Goal: Task Accomplishment & Management: Manage account settings

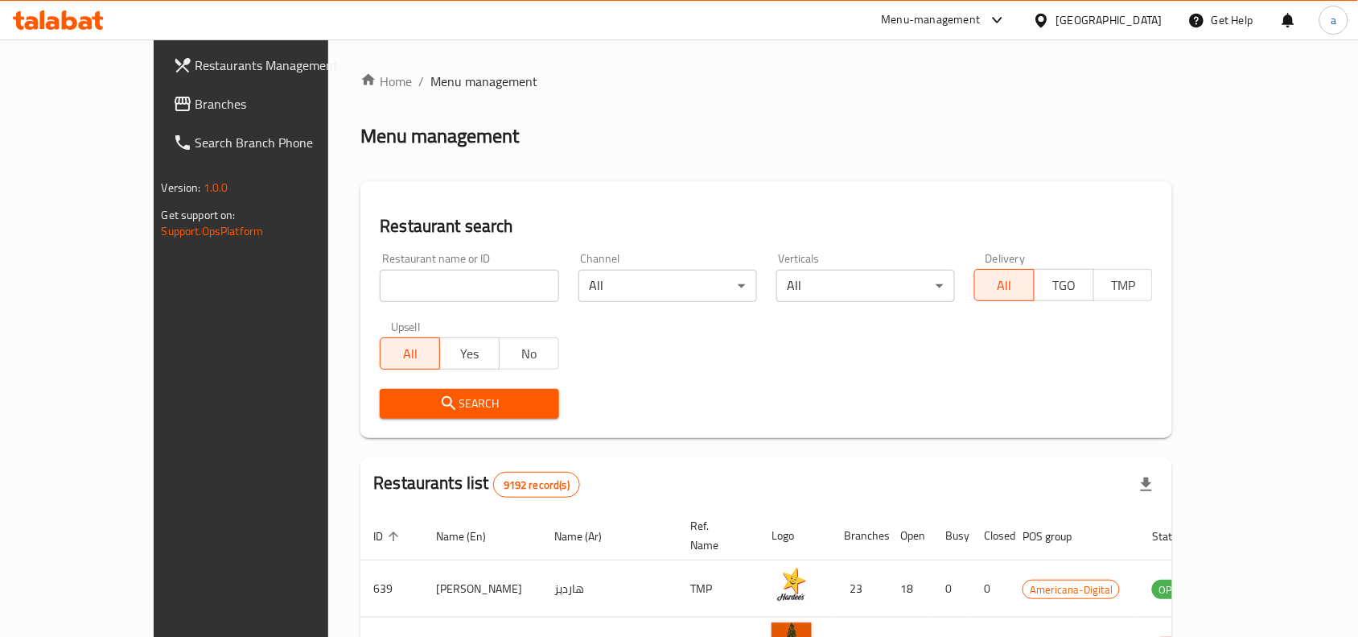
click at [781, 18] on div "[GEOGRAPHIC_DATA]" at bounding box center [1110, 20] width 106 height 18
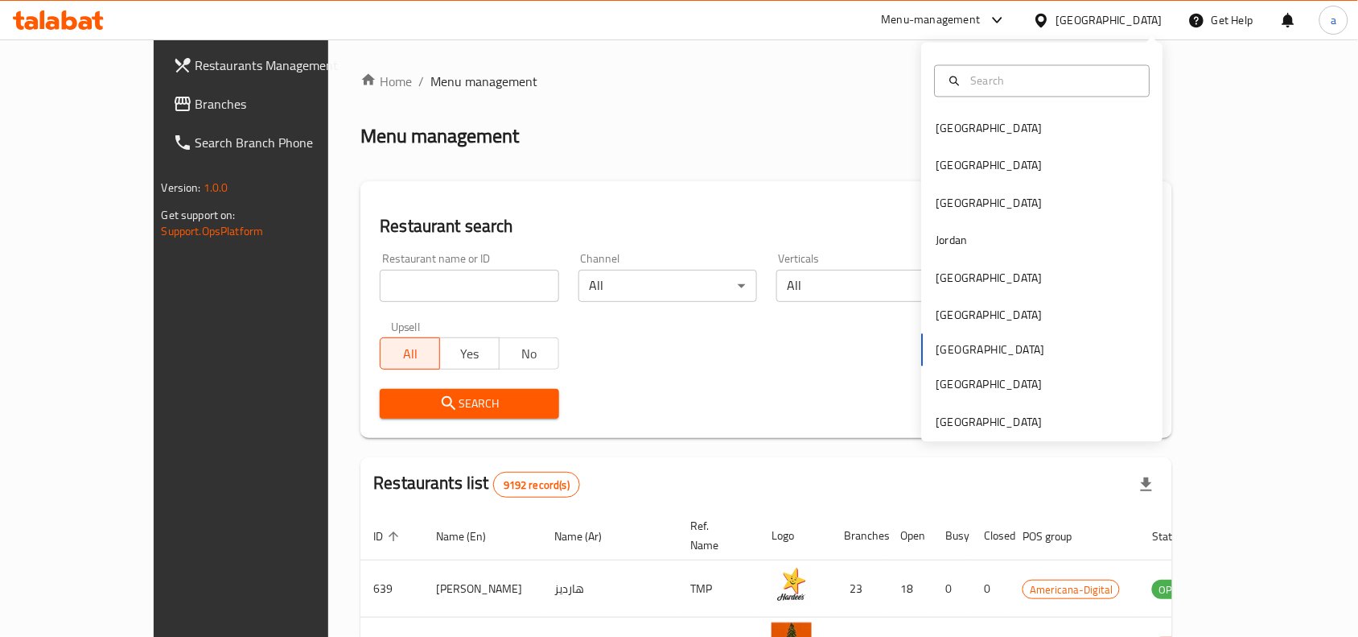
click at [781, 437] on div "Bahrain Egypt Iraq Jordan Kuwait Oman Qatar Saudi Arabia United Arab Emirates" at bounding box center [1042, 242] width 241 height 399
click at [781, 427] on div "[GEOGRAPHIC_DATA]" at bounding box center [990, 422] width 106 height 18
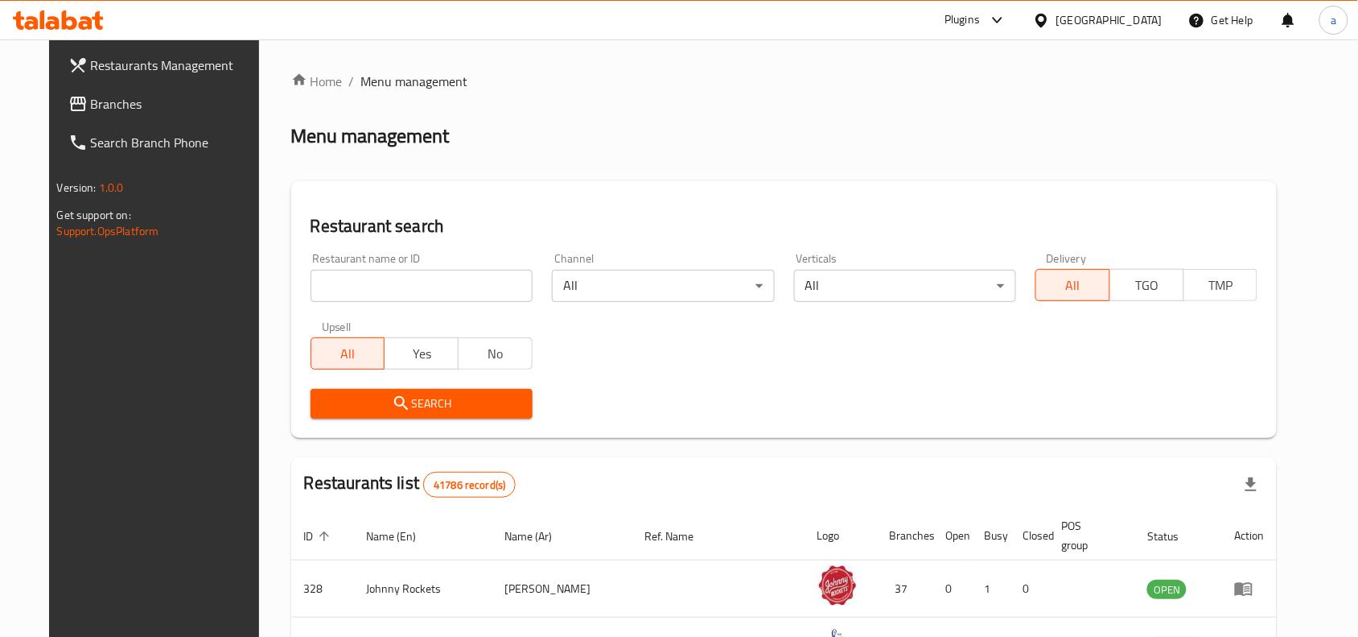
click at [113, 99] on span "Branches" at bounding box center [177, 103] width 172 height 19
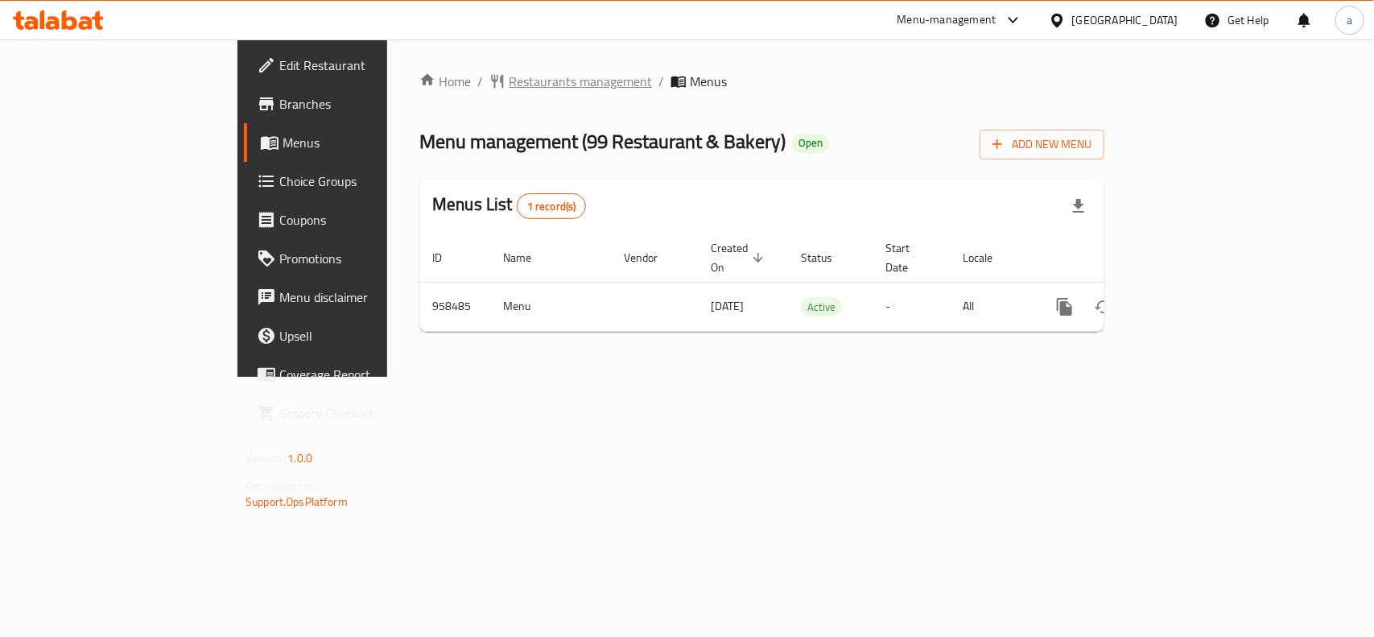
drag, startPoint x: 412, startPoint y: 58, endPoint x: 413, endPoint y: 77, distance: 19.3
click at [412, 58] on div "Home / Restaurants management / Menus Menu management ( 99 Restaurant & Bakery …" at bounding box center [761, 207] width 749 height 337
click at [509, 89] on span "Restaurants management" at bounding box center [580, 81] width 143 height 19
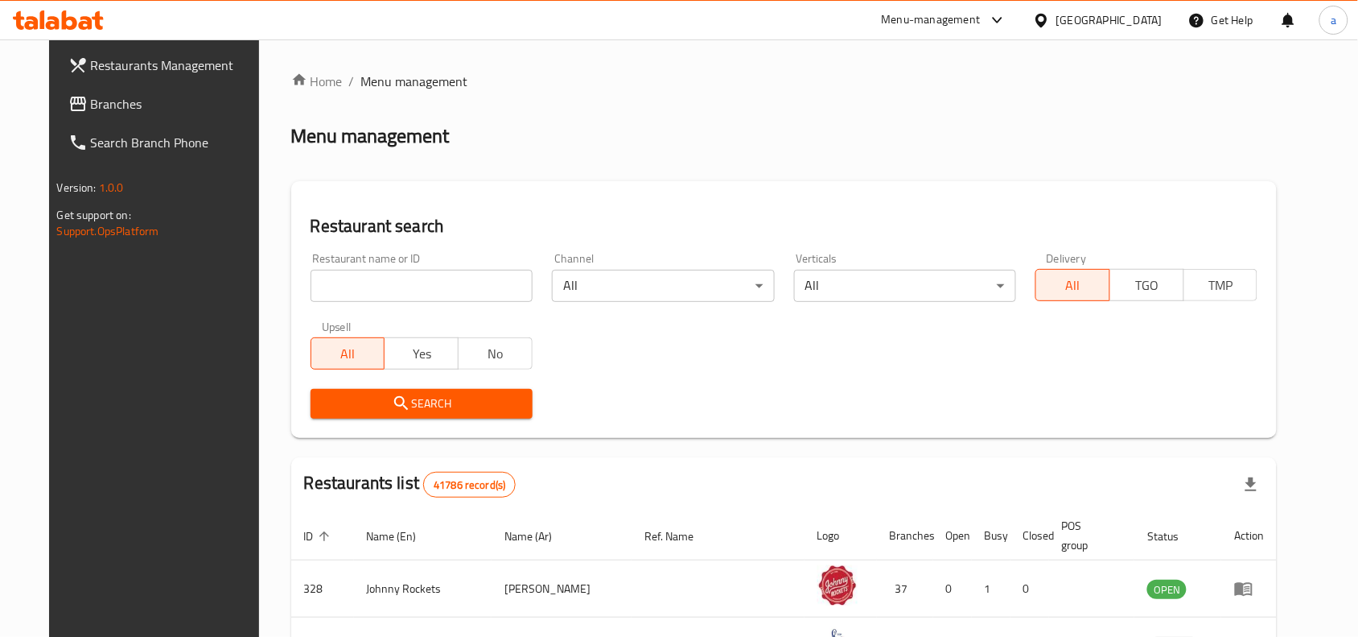
click at [408, 287] on input "search" at bounding box center [422, 286] width 222 height 32
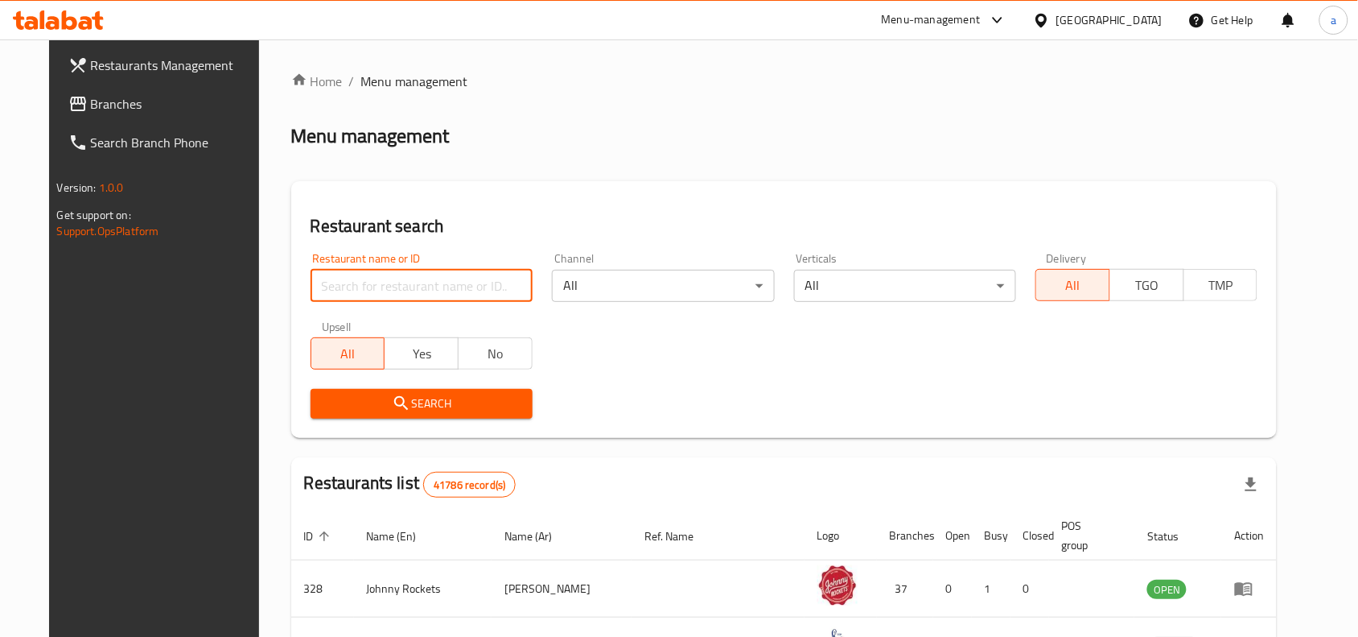
paste input "659638"
type input "659638"
click button "Search" at bounding box center [422, 404] width 222 height 30
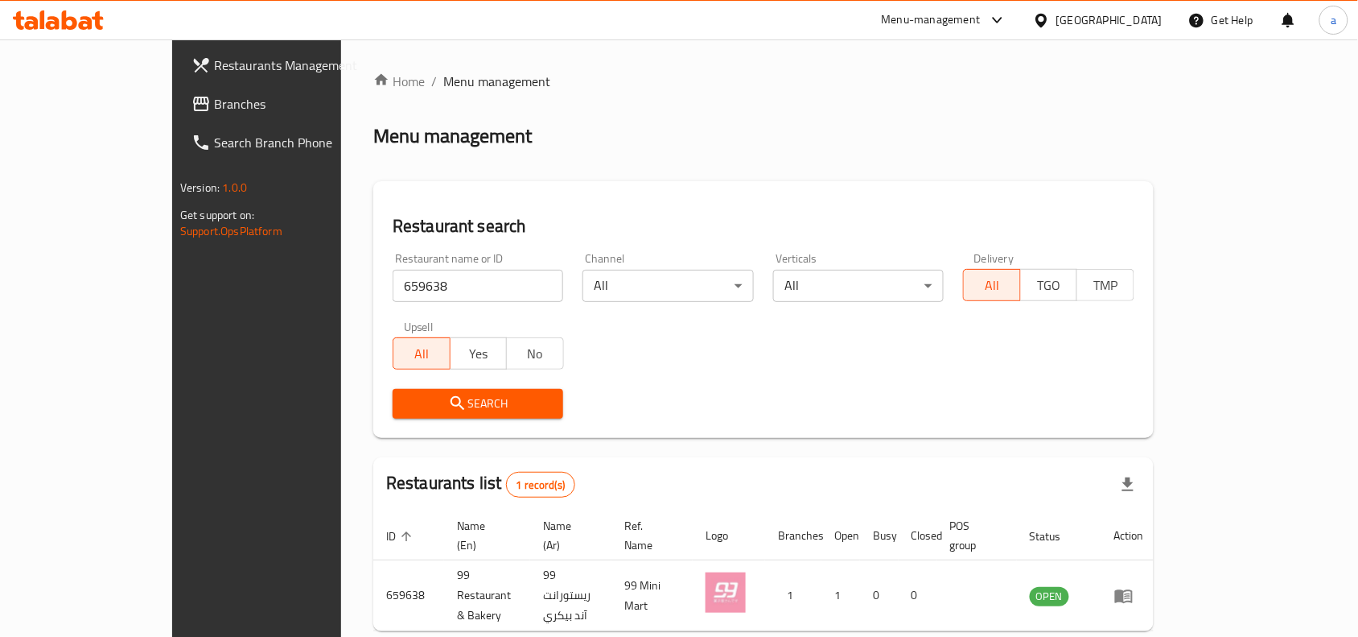
click at [886, 419] on div "Search" at bounding box center [763, 403] width 761 height 49
click at [1067, 21] on div "[GEOGRAPHIC_DATA]" at bounding box center [1110, 20] width 106 height 18
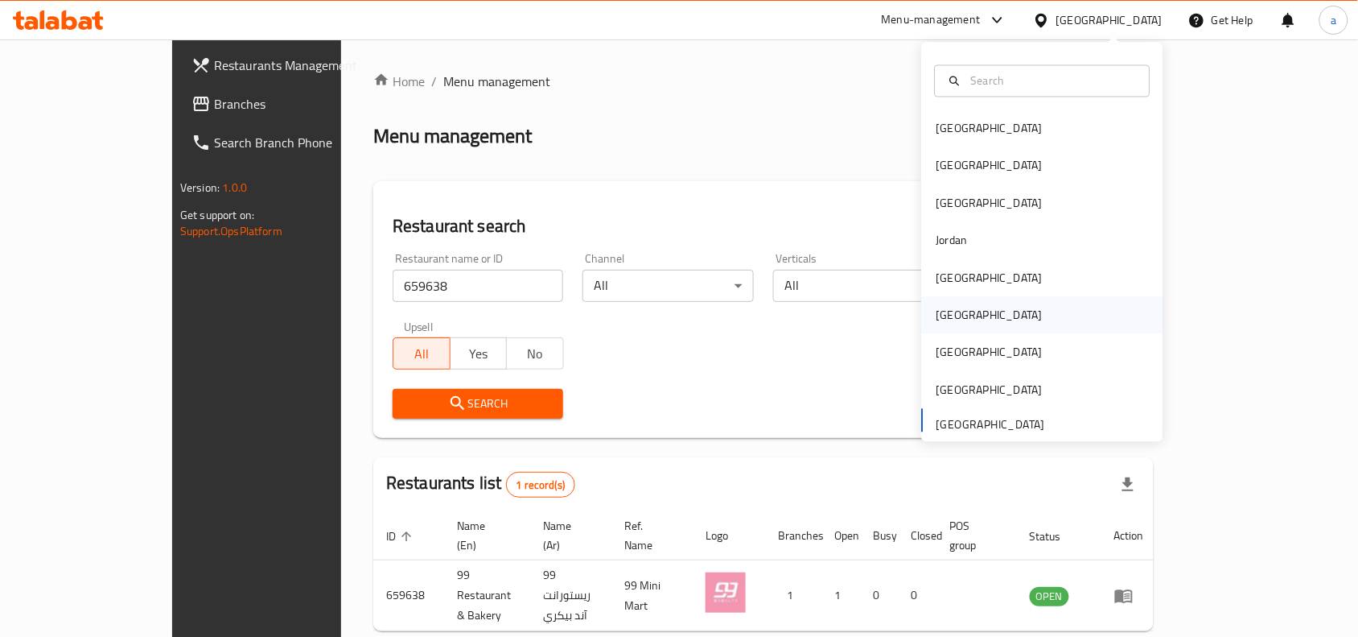
click at [956, 330] on div "[GEOGRAPHIC_DATA]" at bounding box center [990, 315] width 132 height 37
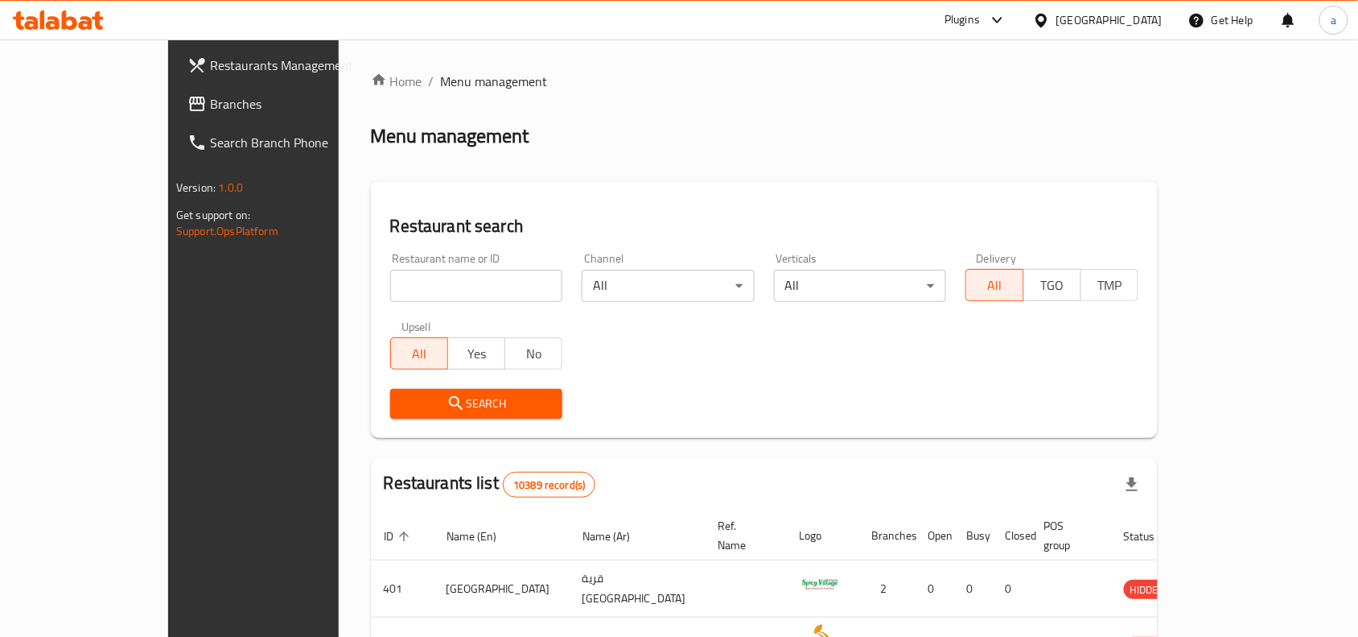
click at [175, 117] on link "Branches" at bounding box center [285, 103] width 220 height 39
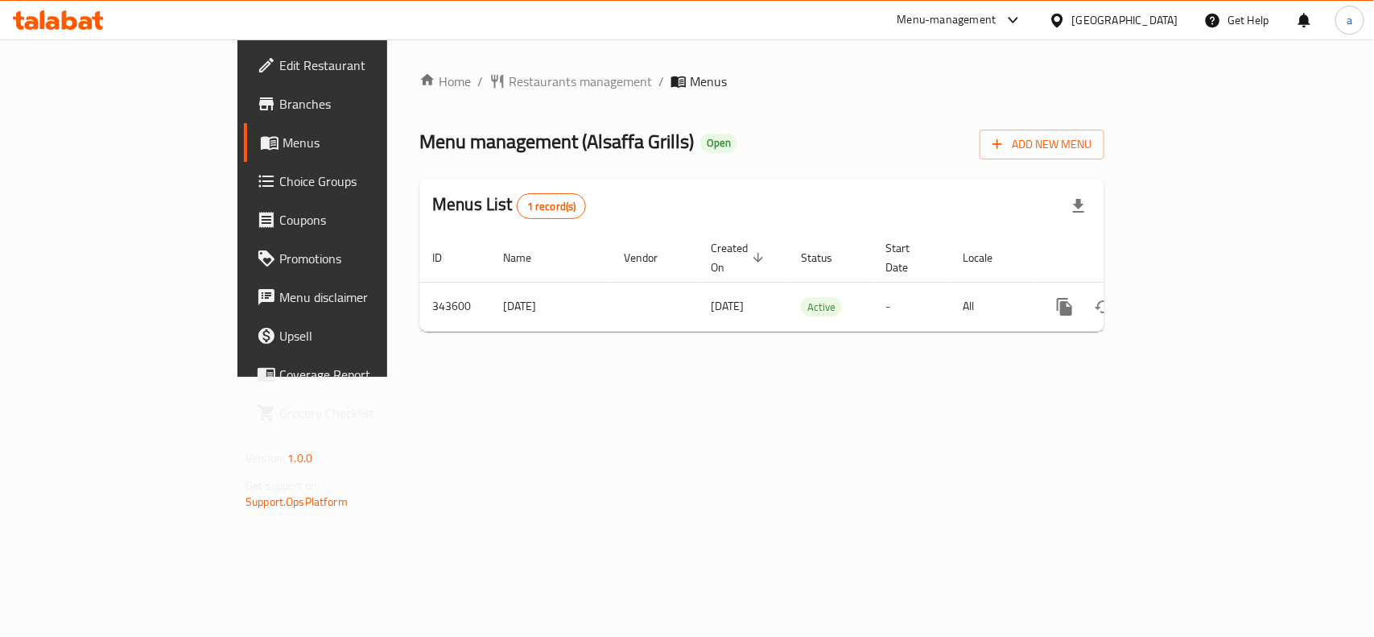
click at [1160, 12] on div "[GEOGRAPHIC_DATA]" at bounding box center [1125, 20] width 106 height 18
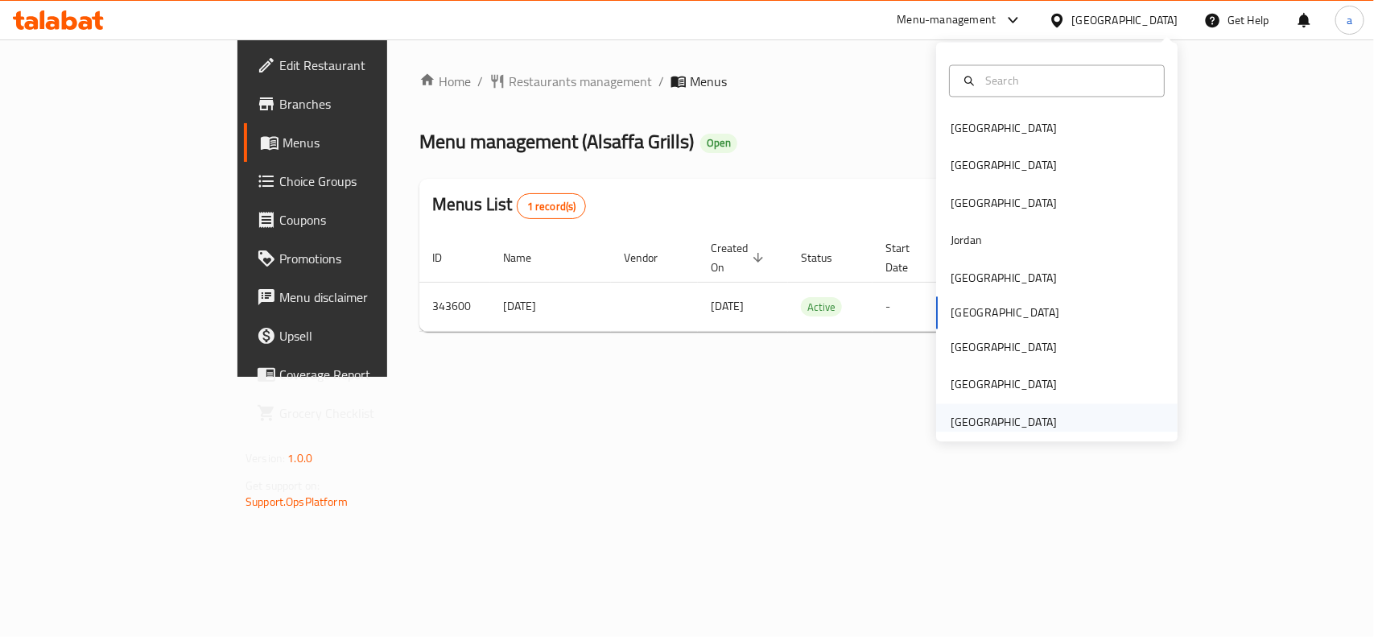
click at [1004, 413] on div "[GEOGRAPHIC_DATA]" at bounding box center [1003, 422] width 106 height 18
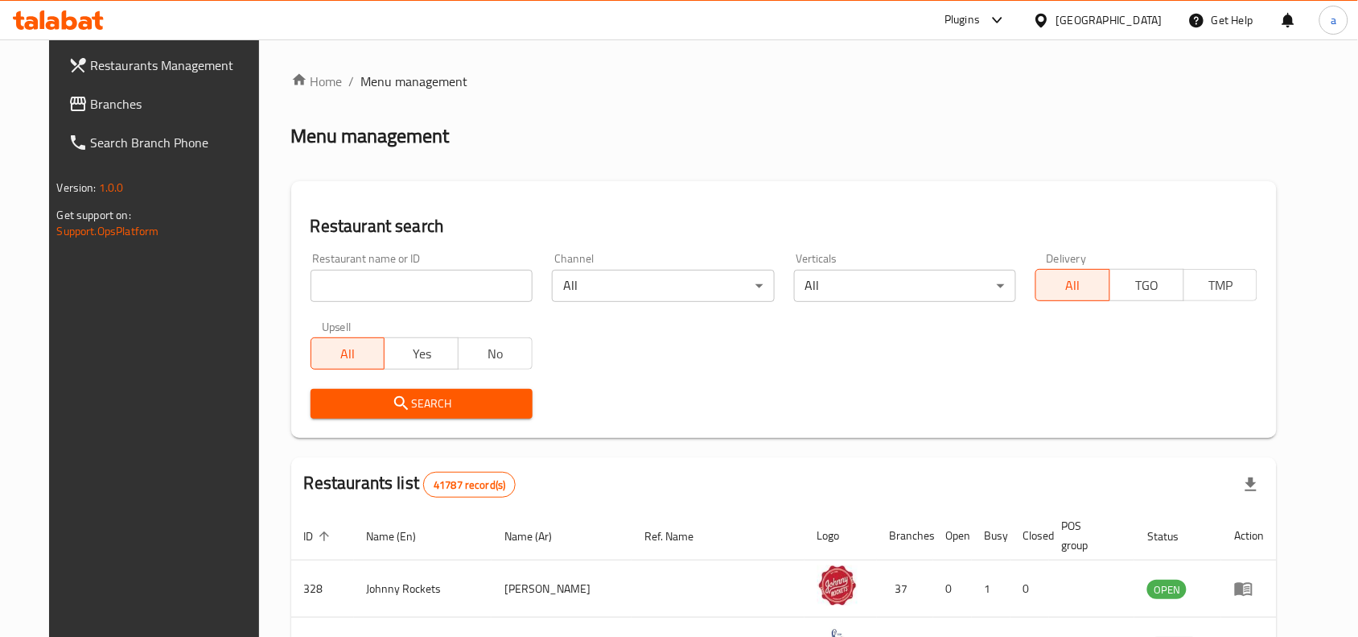
click at [129, 109] on span "Branches" at bounding box center [177, 103] width 172 height 19
